Goal: Information Seeking & Learning: Find specific page/section

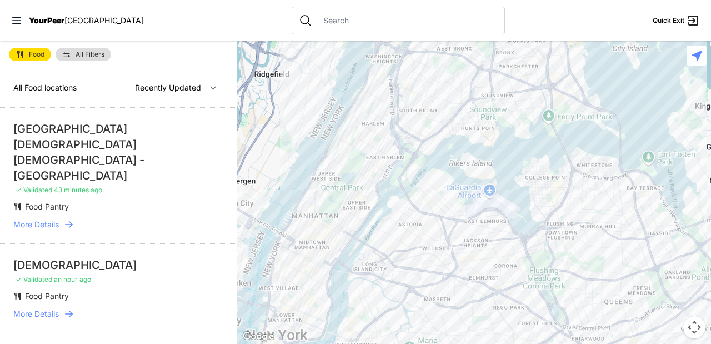
click at [463, 222] on div at bounding box center [474, 192] width 474 height 303
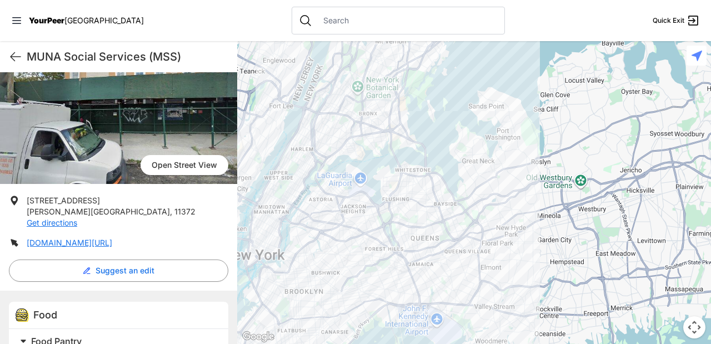
scroll to position [170, 0]
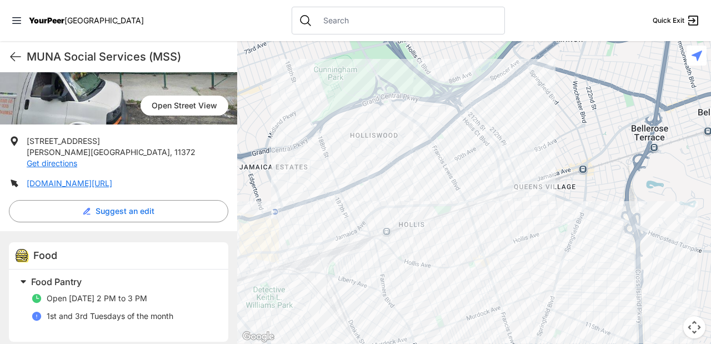
click at [269, 162] on div at bounding box center [474, 192] width 474 height 303
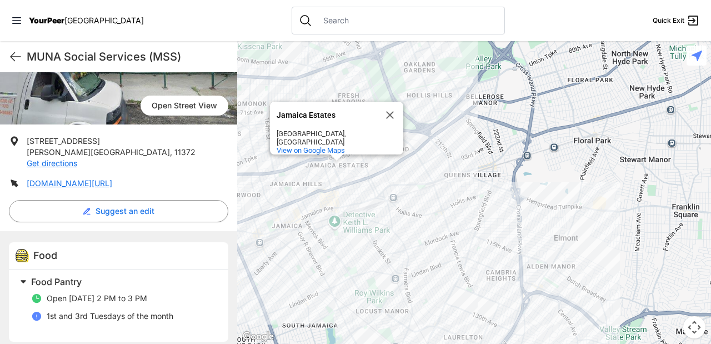
drag, startPoint x: 410, startPoint y: 124, endPoint x: 336, endPoint y: 124, distance: 73.3
click at [409, 124] on div "Jamaica Estates [GEOGRAPHIC_DATA] [GEOGRAPHIC_DATA], [GEOGRAPHIC_DATA] View on …" at bounding box center [474, 192] width 474 height 303
click at [391, 117] on button "Close" at bounding box center [390, 115] width 27 height 27
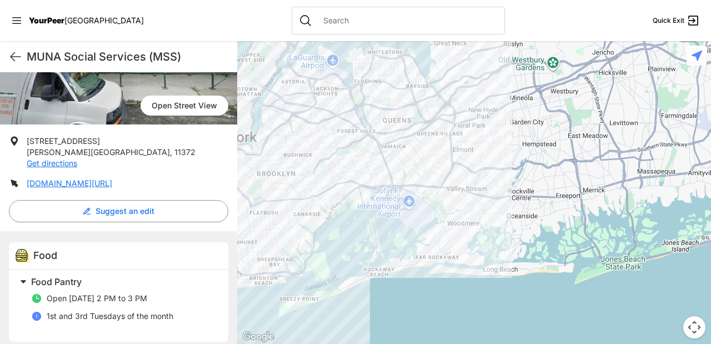
drag, startPoint x: 240, startPoint y: 105, endPoint x: 365, endPoint y: 105, distance: 125.5
click at [365, 105] on div at bounding box center [474, 192] width 474 height 303
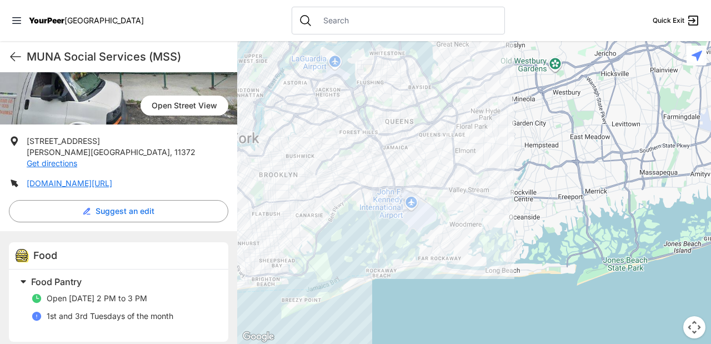
click at [336, 102] on div at bounding box center [474, 192] width 474 height 303
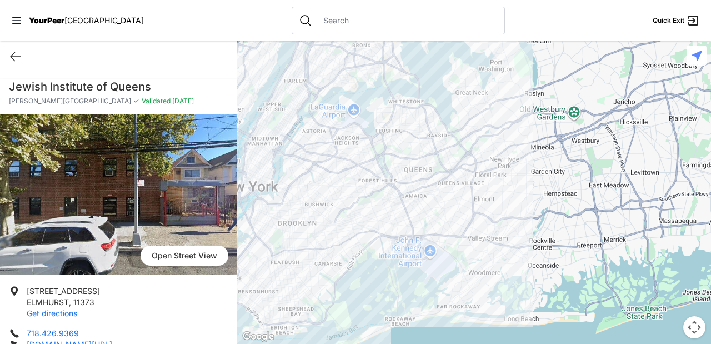
click at [334, 132] on div at bounding box center [474, 192] width 474 height 303
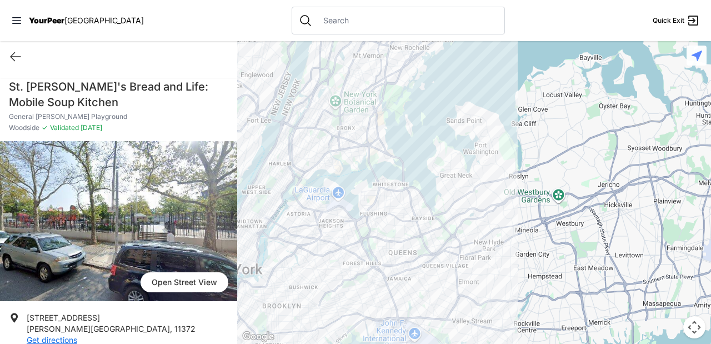
click at [332, 218] on div at bounding box center [474, 192] width 474 height 303
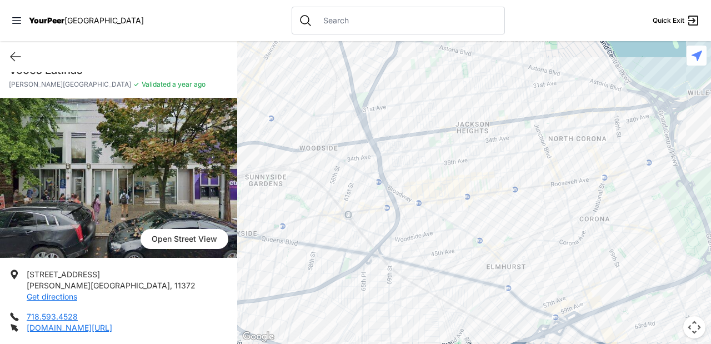
scroll to position [18, 0]
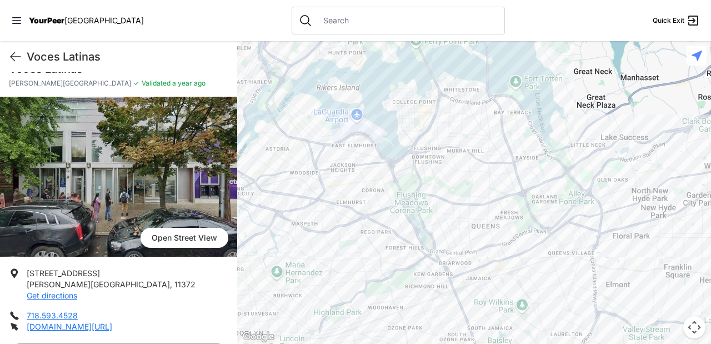
click at [333, 138] on div at bounding box center [474, 192] width 474 height 303
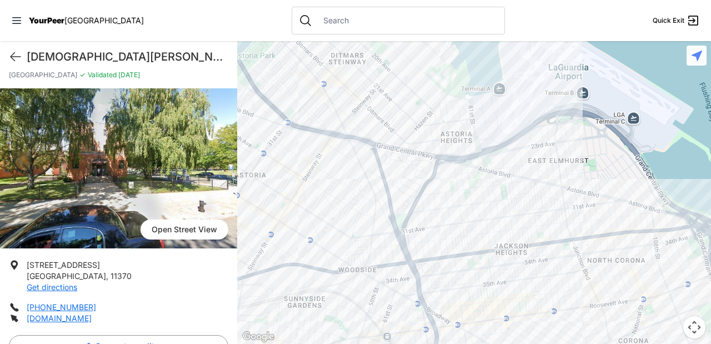
scroll to position [21, 0]
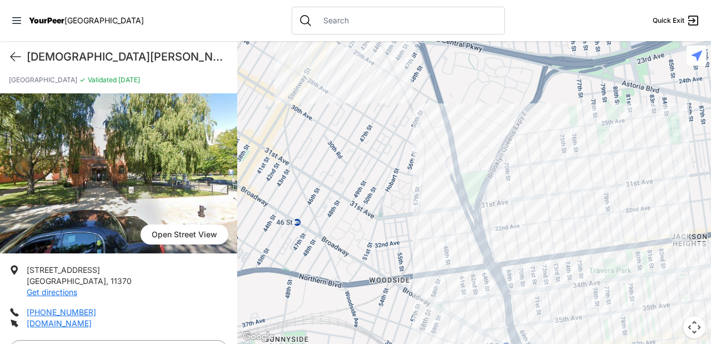
click at [324, 259] on div at bounding box center [474, 192] width 474 height 303
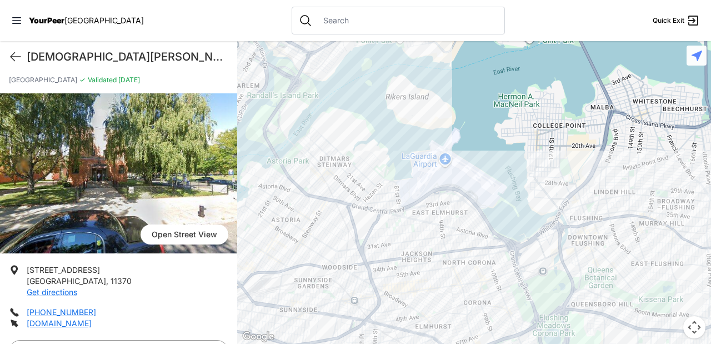
click at [329, 167] on div at bounding box center [474, 192] width 474 height 303
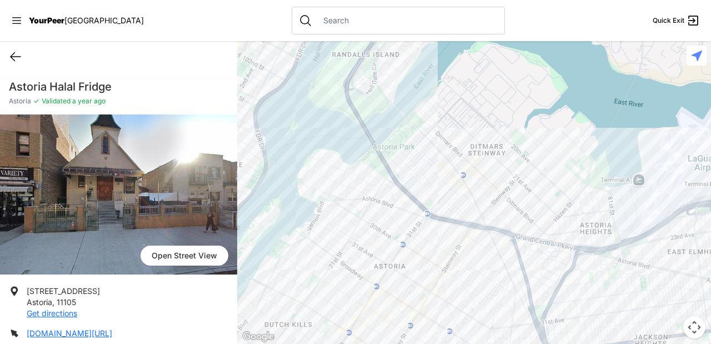
click at [17, 53] on icon at bounding box center [15, 56] width 13 height 13
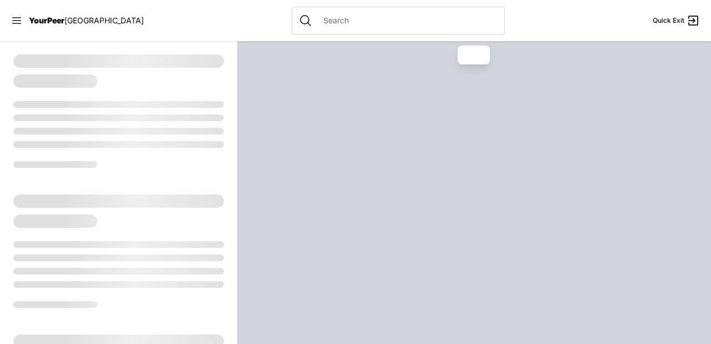
select select "recentlyUpdated"
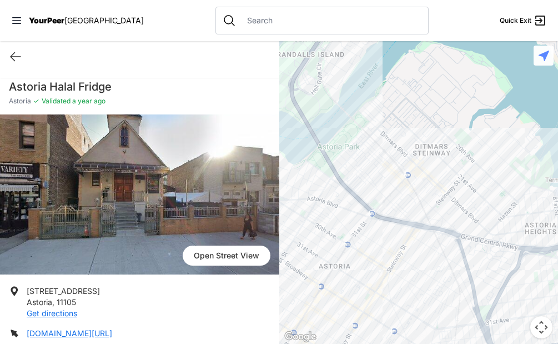
click at [398, 237] on div at bounding box center [418, 192] width 279 height 303
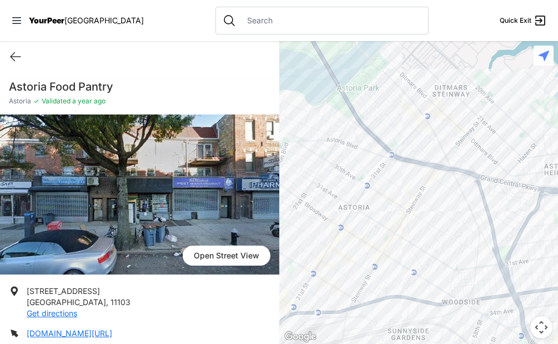
click at [290, 290] on div at bounding box center [418, 192] width 279 height 303
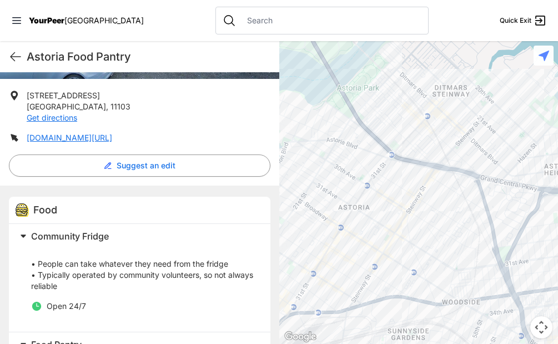
scroll to position [192, 0]
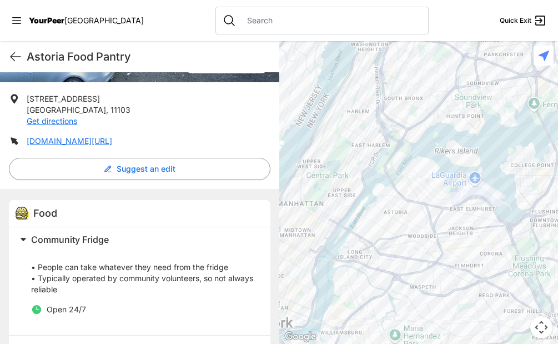
click at [450, 212] on div at bounding box center [418, 192] width 279 height 303
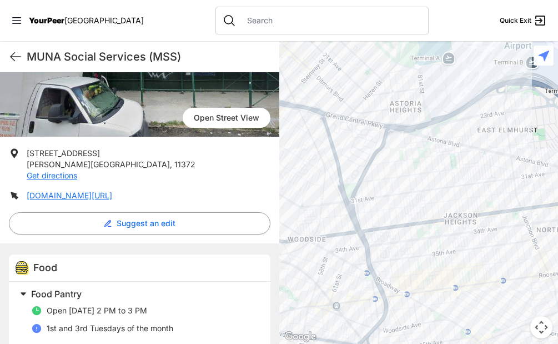
scroll to position [170, 0]
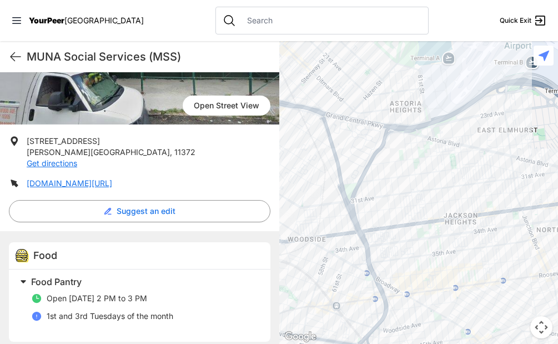
click at [245, 318] on ul "Open [DATE] 2 PM to 3 PM 1st and 3rd Tuesdays of the month" at bounding box center [144, 311] width 226 height 36
click at [477, 201] on div at bounding box center [418, 192] width 279 height 303
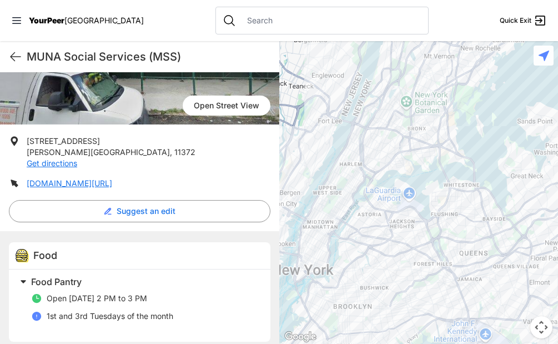
click at [413, 235] on div at bounding box center [418, 192] width 279 height 303
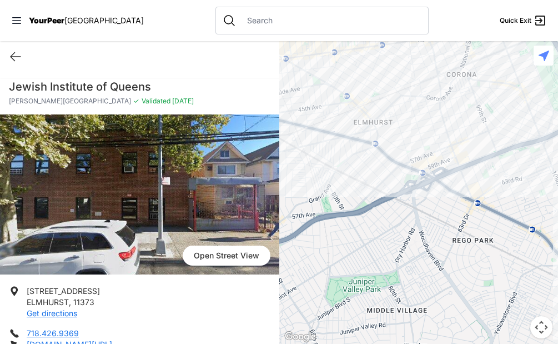
scroll to position [1, 0]
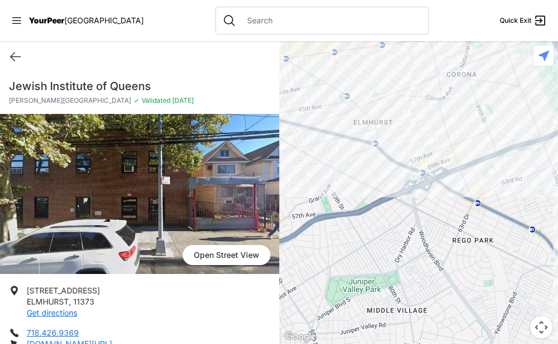
click at [449, 230] on div at bounding box center [418, 192] width 279 height 303
click at [454, 139] on div at bounding box center [418, 192] width 279 height 303
click at [416, 128] on div at bounding box center [418, 192] width 279 height 303
click at [350, 250] on div at bounding box center [418, 192] width 279 height 303
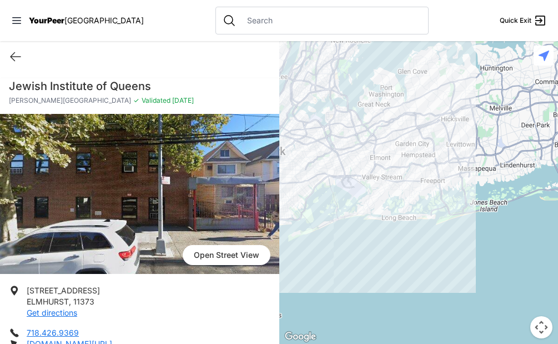
click at [298, 108] on div at bounding box center [418, 192] width 279 height 303
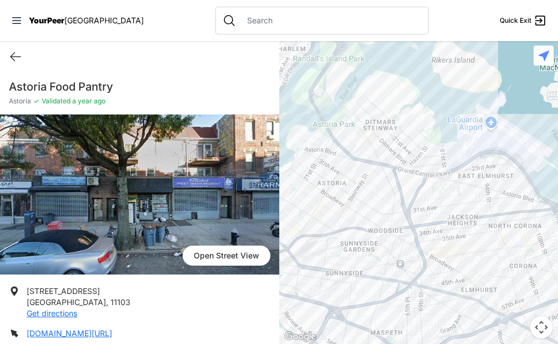
click at [294, 222] on div at bounding box center [418, 192] width 279 height 303
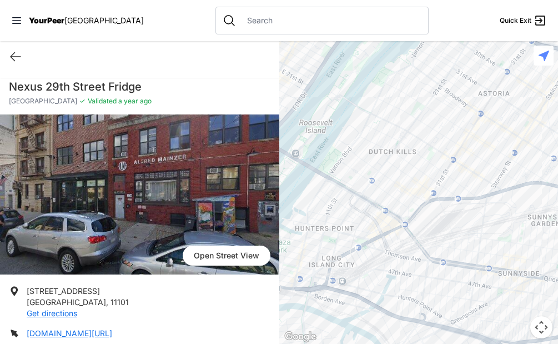
click at [361, 153] on div at bounding box center [418, 192] width 279 height 303
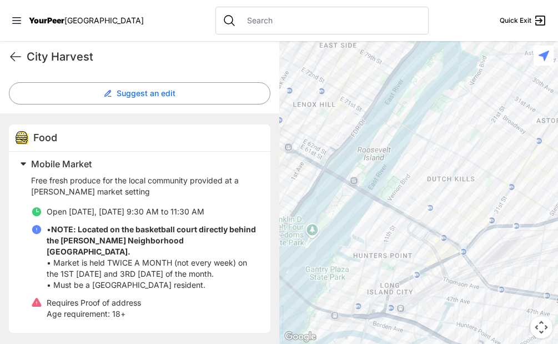
scroll to position [299, 0]
click at [184, 272] on p "• NOTE: Located on the basketball court directly behind the [PERSON_NAME] Neigh…" at bounding box center [152, 257] width 210 height 67
click at [465, 189] on div at bounding box center [418, 192] width 279 height 303
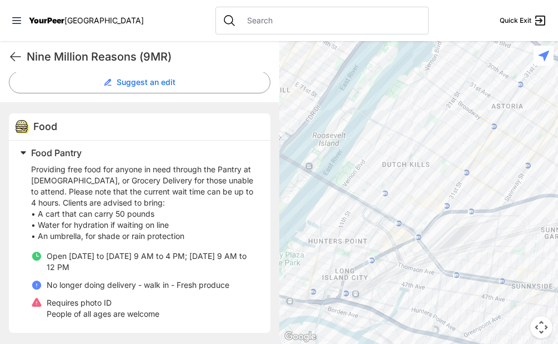
scroll to position [240, 0]
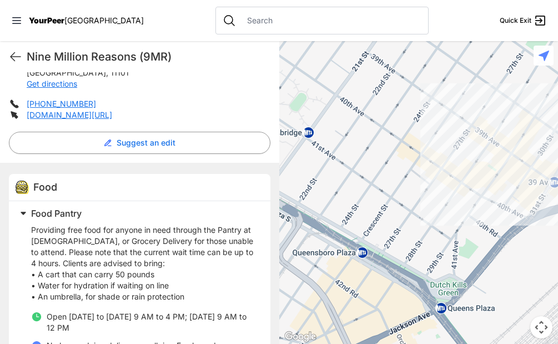
click at [495, 169] on div at bounding box center [418, 192] width 279 height 303
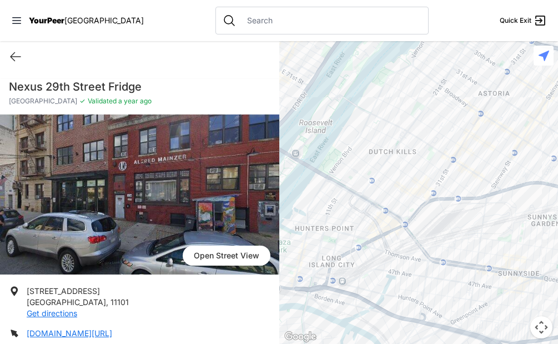
click at [403, 165] on div at bounding box center [418, 192] width 279 height 303
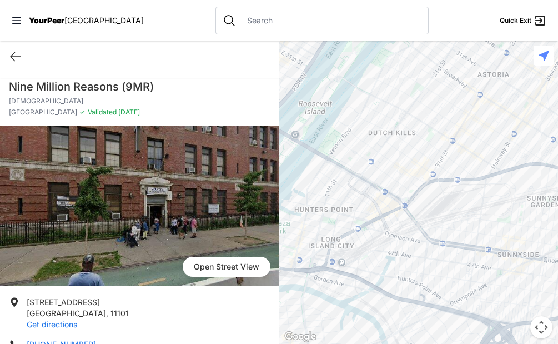
drag, startPoint x: 543, startPoint y: 57, endPoint x: 521, endPoint y: 80, distance: 31.8
click at [521, 80] on div "← Move left → Move right ↑ Move up ↓ Move down + Zoom in - Zoom out Home Jump l…" at bounding box center [418, 192] width 279 height 303
click at [521, 80] on div at bounding box center [418, 192] width 279 height 303
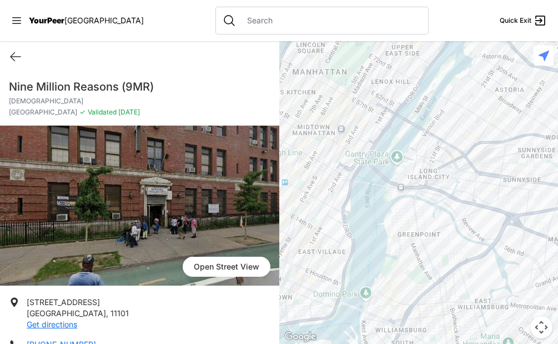
drag, startPoint x: 527, startPoint y: 99, endPoint x: 528, endPoint y: 129, distance: 30.0
click at [528, 129] on div at bounding box center [418, 192] width 279 height 303
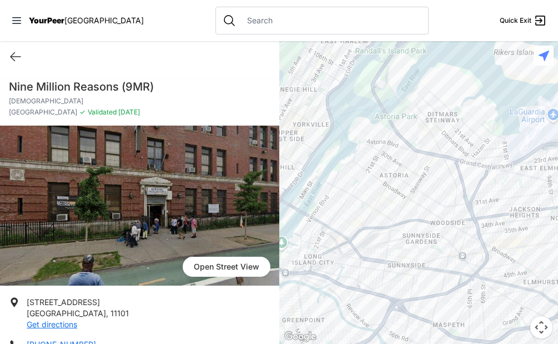
drag, startPoint x: 542, startPoint y: 203, endPoint x: 423, endPoint y: 202, distance: 119.9
click at [423, 202] on div at bounding box center [418, 192] width 279 height 303
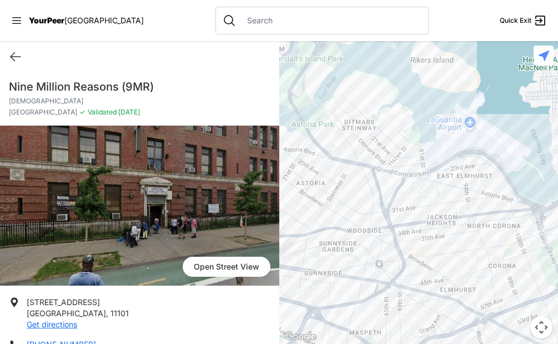
drag, startPoint x: 423, startPoint y: 202, endPoint x: 336, endPoint y: 209, distance: 86.4
click at [336, 209] on div at bounding box center [418, 192] width 279 height 303
click at [513, 199] on div at bounding box center [418, 192] width 279 height 303
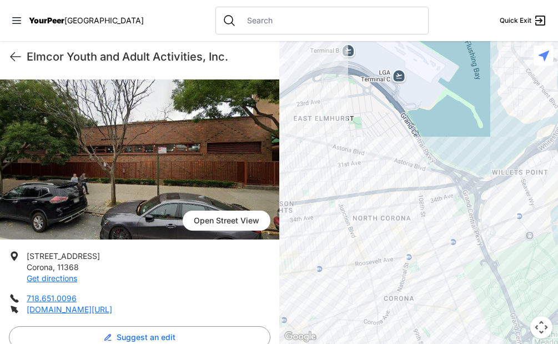
scroll to position [44, 0]
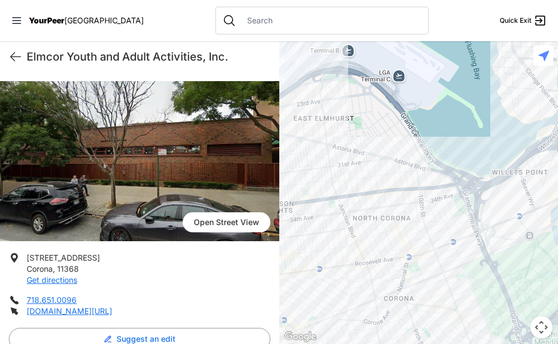
click at [199, 284] on li "[STREET_ADDRESS] Get directions" at bounding box center [140, 268] width 262 height 33
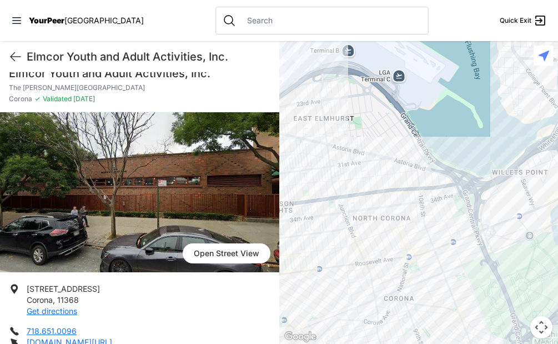
scroll to position [11, 0]
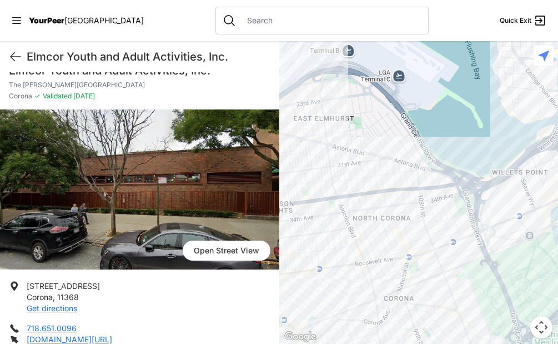
scroll to position [17, 0]
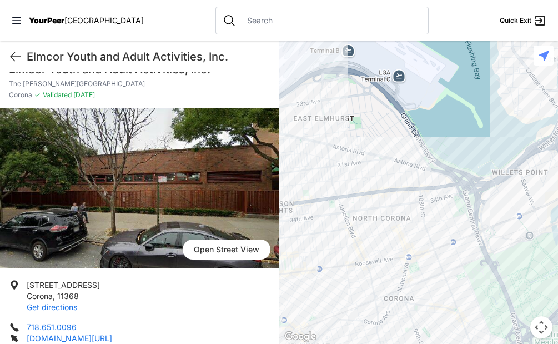
click at [439, 231] on div at bounding box center [418, 192] width 279 height 303
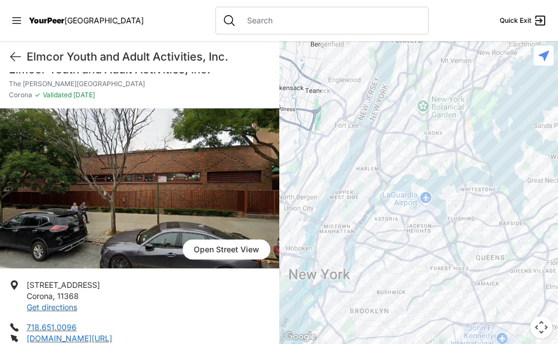
click at [482, 249] on div at bounding box center [418, 192] width 279 height 303
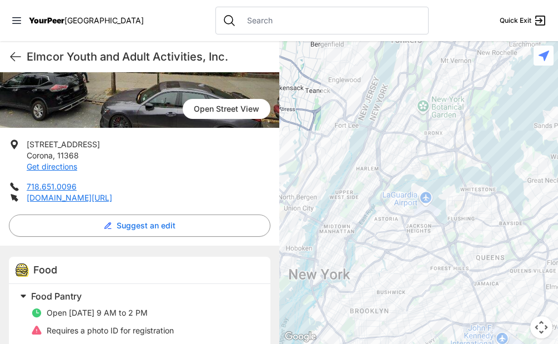
scroll to position [158, 0]
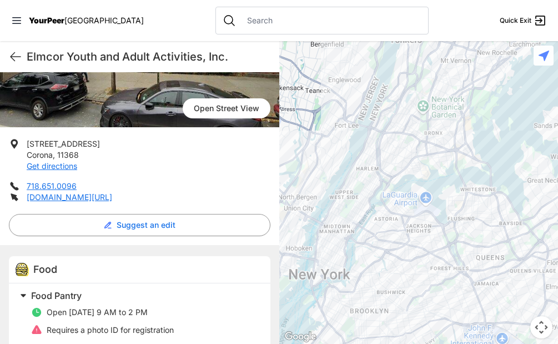
click at [467, 306] on div at bounding box center [418, 192] width 279 height 303
